Goal: Task Accomplishment & Management: Complete application form

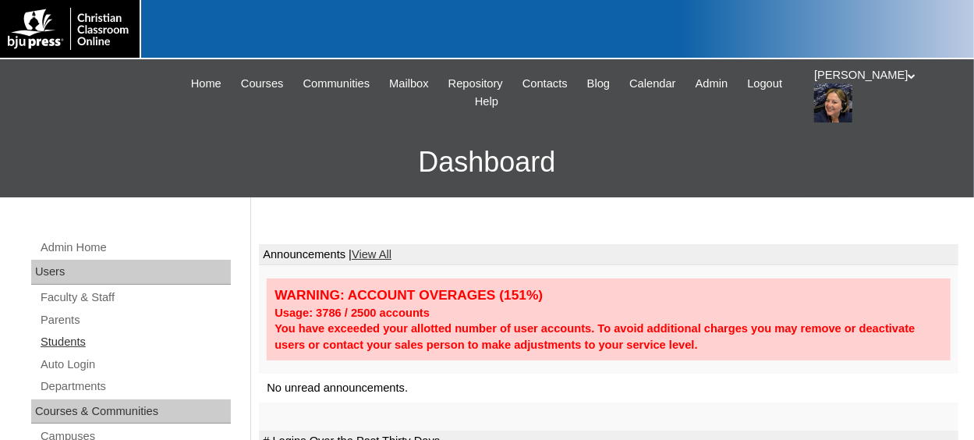
click at [77, 342] on link "Students" at bounding box center [135, 341] width 192 height 19
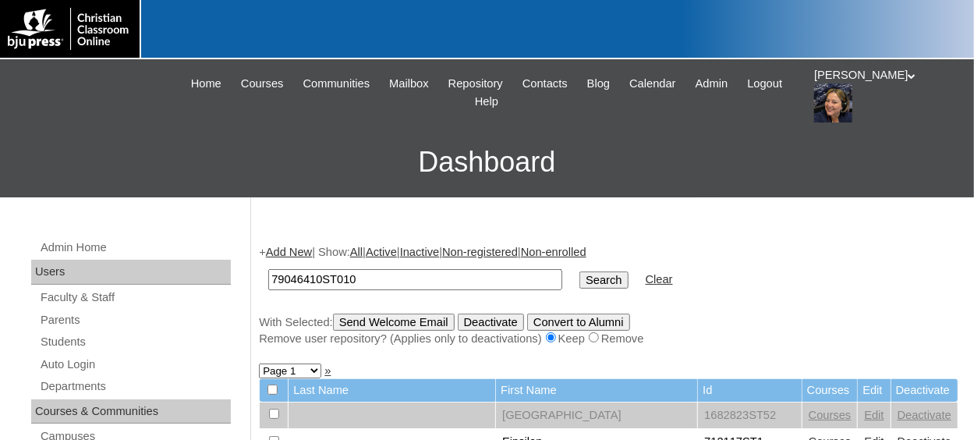
type input "79046410ST010"
click at [579, 271] on input "Search" at bounding box center [603, 279] width 48 height 17
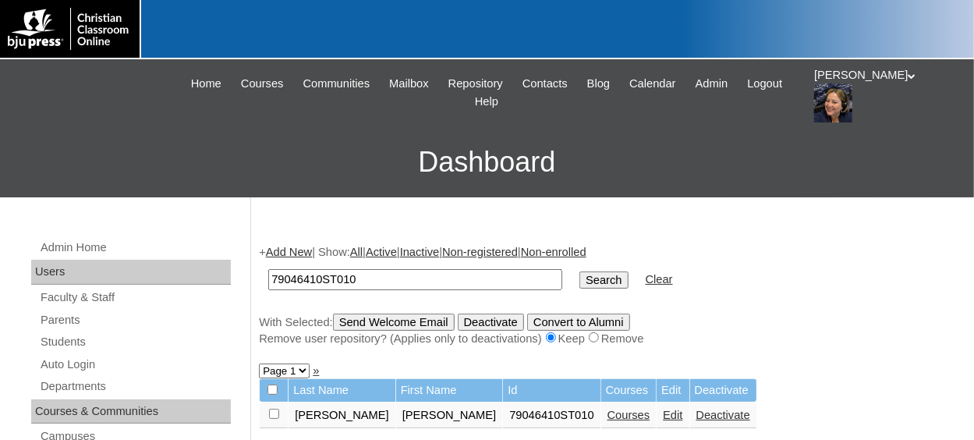
scroll to position [78, 0]
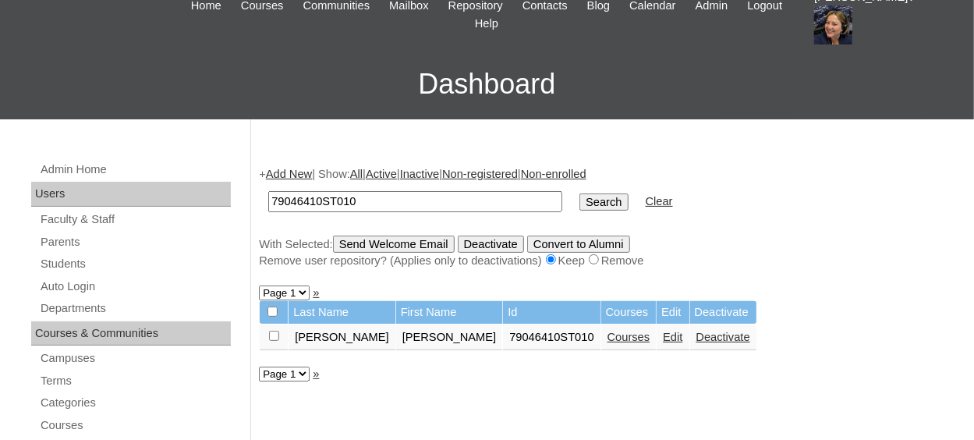
click at [608, 341] on link "Courses" at bounding box center [629, 337] width 43 height 12
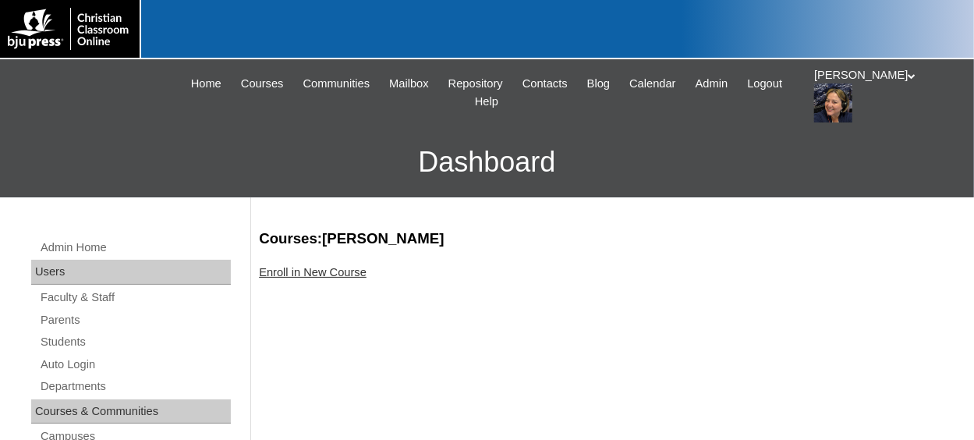
click at [322, 269] on link "Enroll in New Course" at bounding box center [313, 272] width 108 height 12
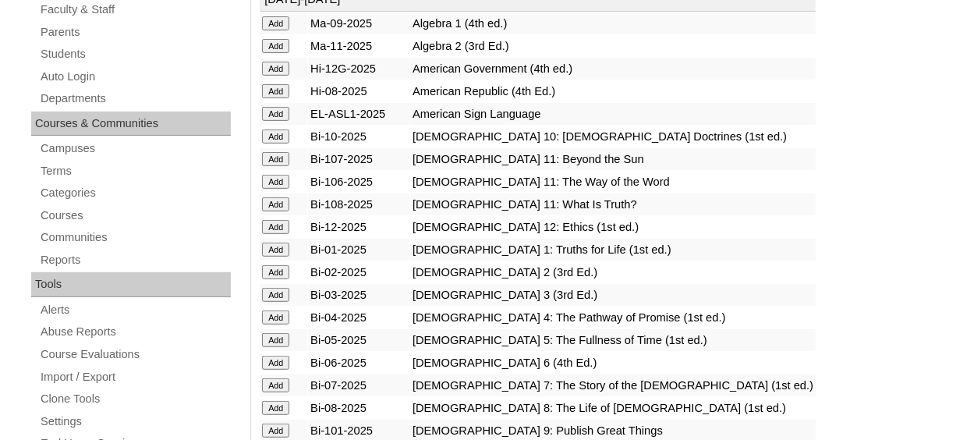
scroll to position [312, 0]
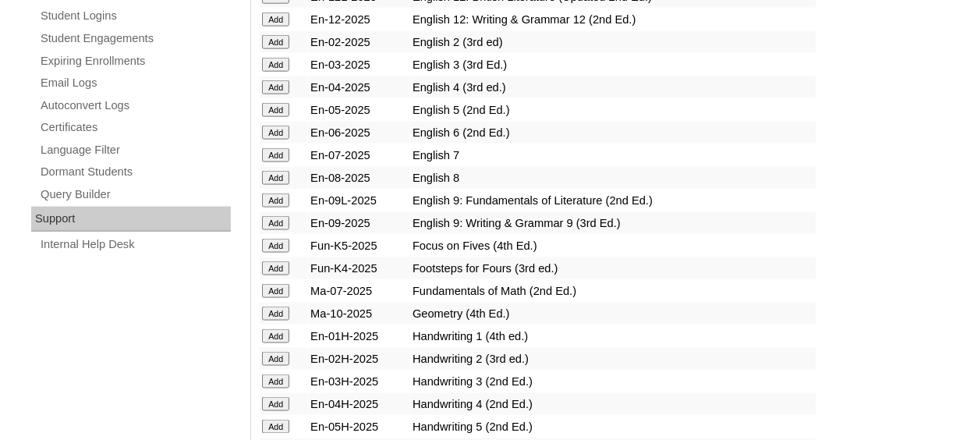
scroll to position [936, 0]
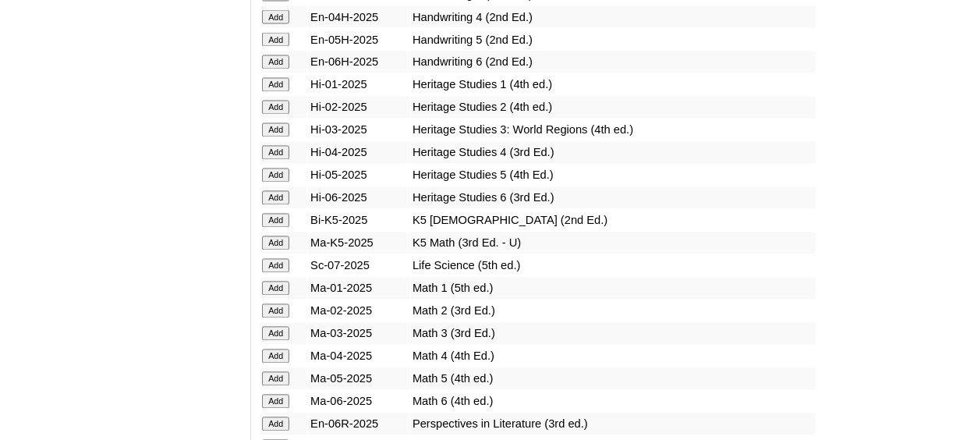
scroll to position [1404, 0]
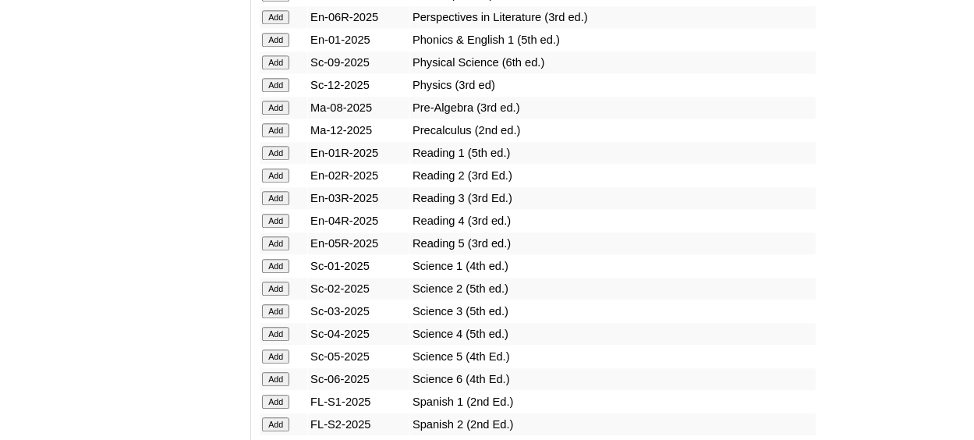
scroll to position [1794, 0]
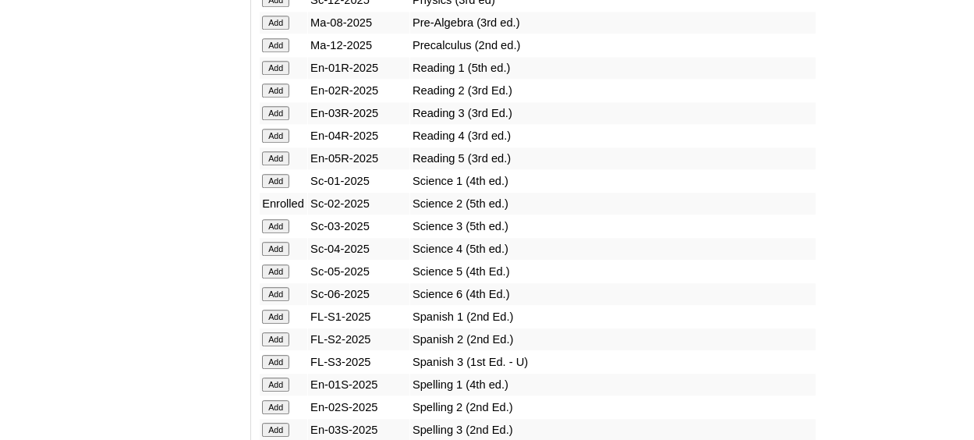
scroll to position [1872, 0]
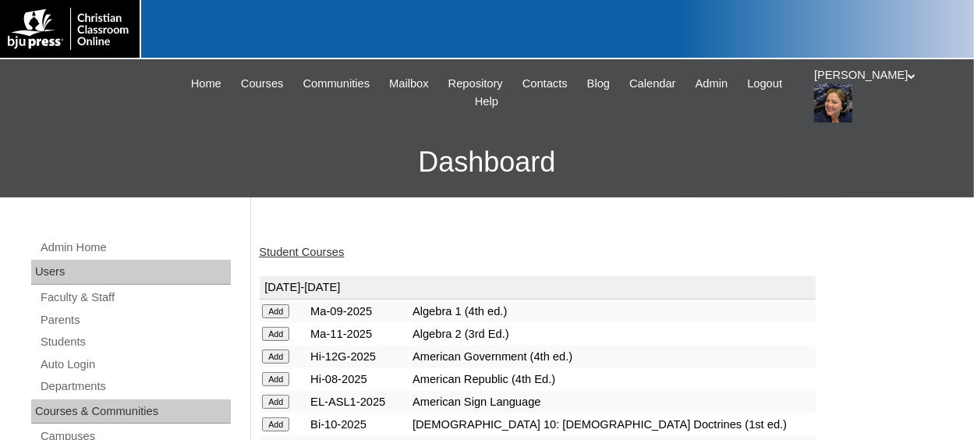
click at [299, 254] on link "Student Courses" at bounding box center [301, 252] width 85 height 12
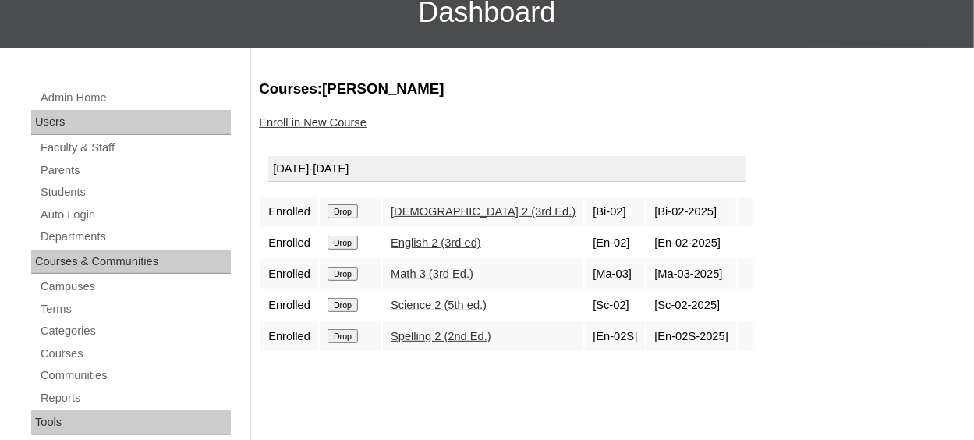
scroll to position [156, 0]
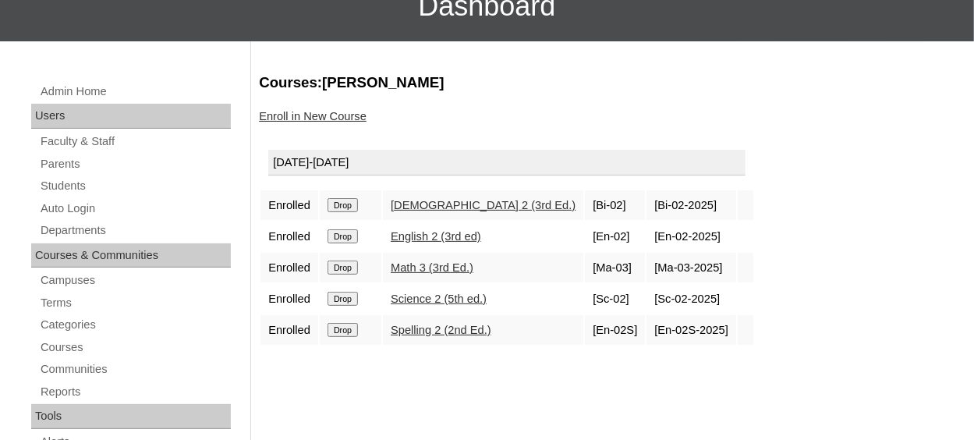
click at [345, 119] on link "Enroll in New Course" at bounding box center [313, 116] width 108 height 12
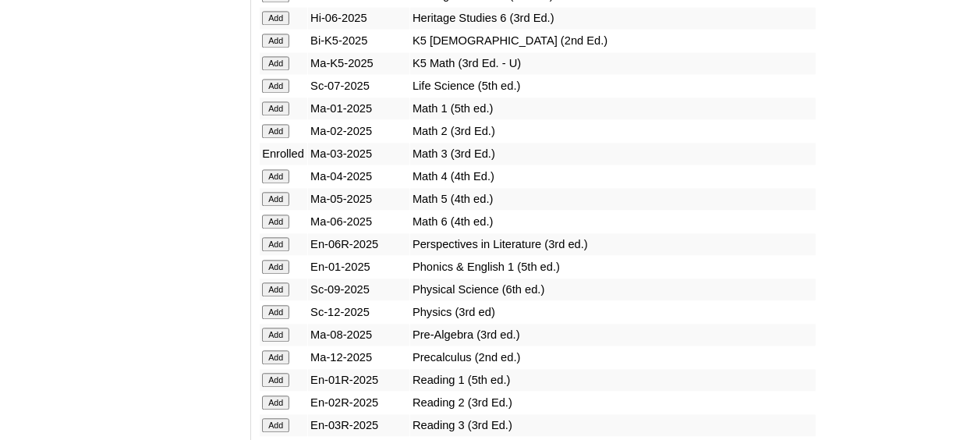
scroll to position [1638, 0]
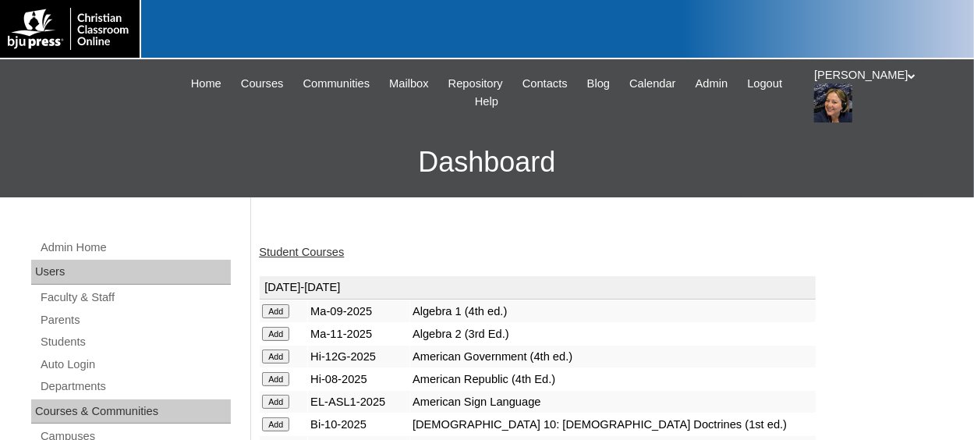
click at [321, 259] on div "Student Courses" at bounding box center [609, 252] width 700 height 16
click at [327, 253] on link "Student Courses" at bounding box center [301, 252] width 85 height 12
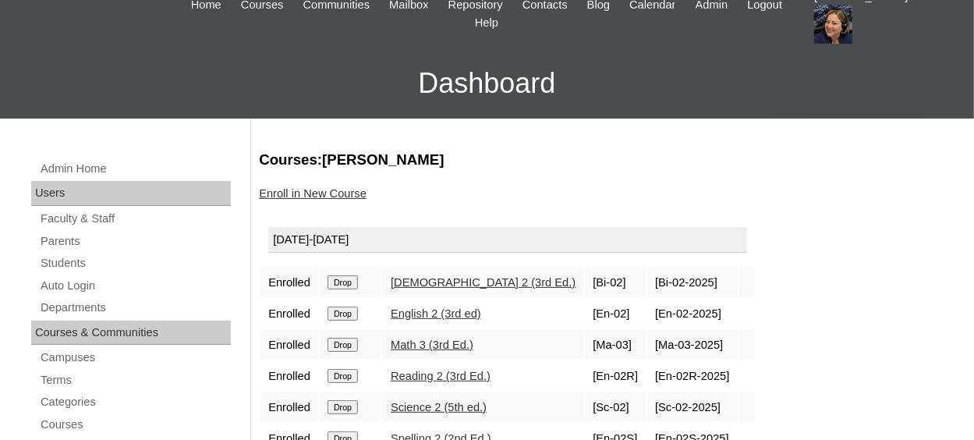
scroll to position [156, 0]
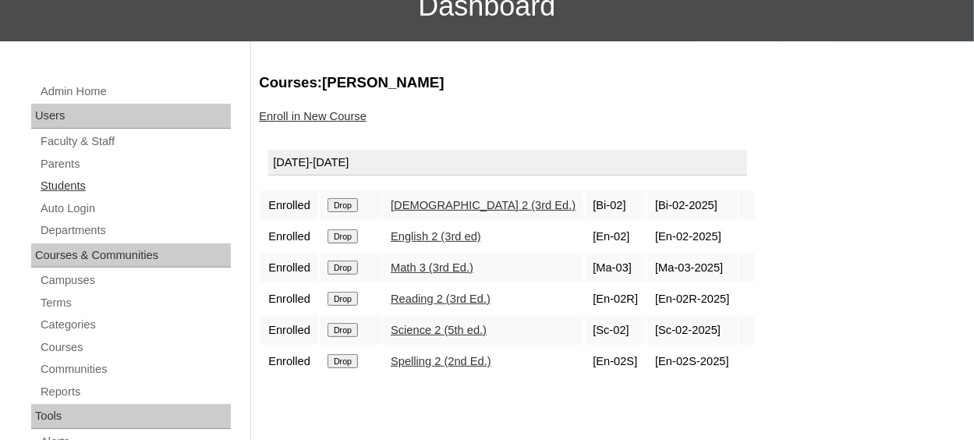
click at [75, 186] on link "Students" at bounding box center [135, 185] width 192 height 19
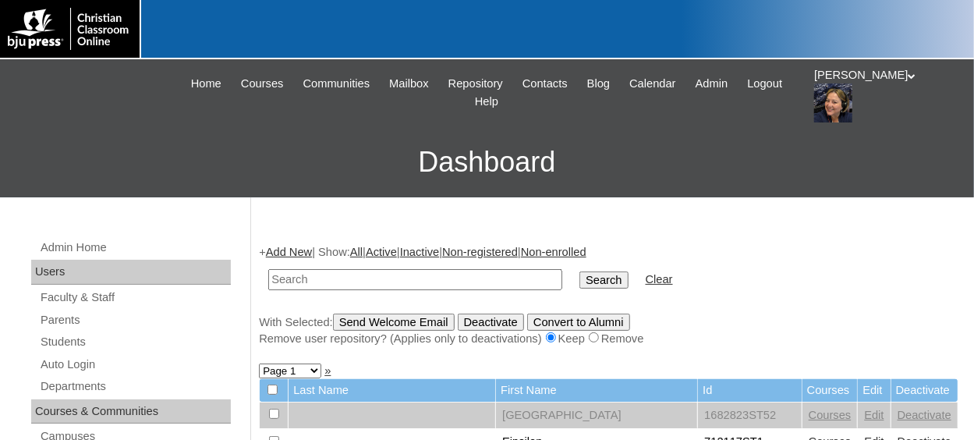
click at [345, 283] on input "text" at bounding box center [415, 279] width 294 height 21
type input "79046410ST010"
click at [579, 271] on input "Search" at bounding box center [603, 279] width 48 height 17
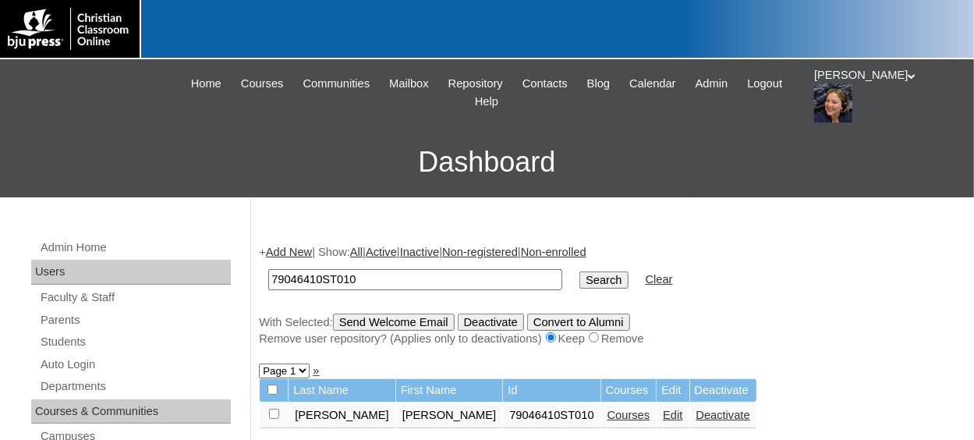
click at [270, 413] on input "checkbox" at bounding box center [274, 414] width 10 height 10
checkbox input "true"
click at [408, 319] on input "Send Welcome Email" at bounding box center [394, 322] width 122 height 17
